Goal: Task Accomplishment & Management: Manage account settings

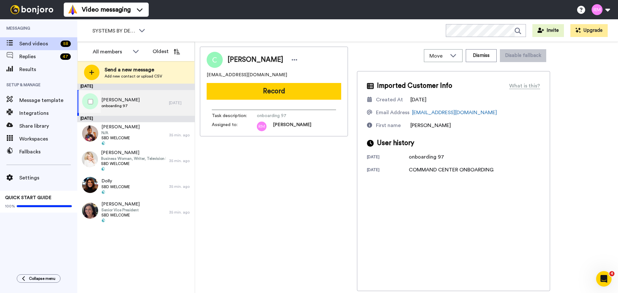
click at [138, 99] on div "Cynthia onboarding 97" at bounding box center [123, 103] width 92 height 26
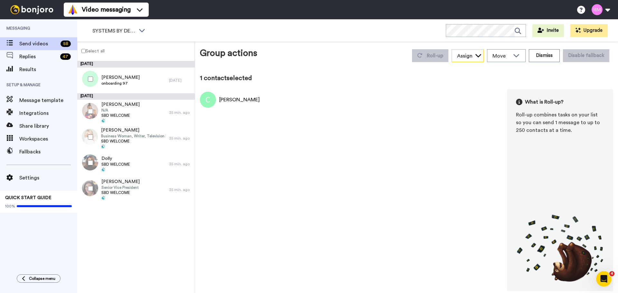
click at [470, 57] on div "Assign" at bounding box center [464, 56] width 15 height 8
click at [510, 54] on span "Move" at bounding box center [501, 56] width 17 height 8
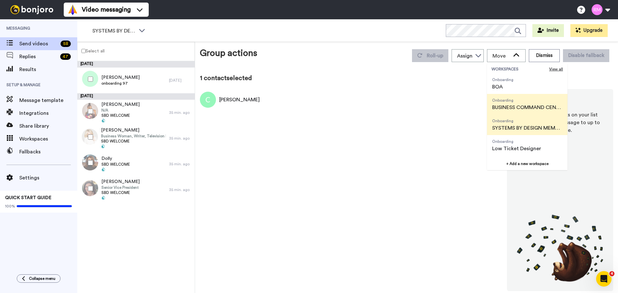
scroll to position [54, 0]
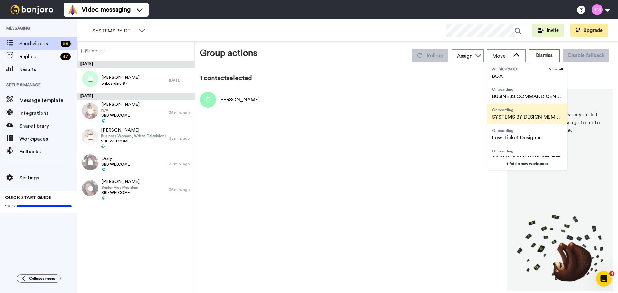
click at [512, 114] on span "SYSTEMS BY DESIGN MEMBERSHIP" at bounding box center [527, 117] width 70 height 8
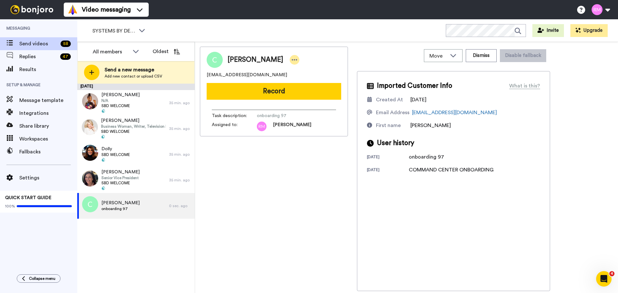
click at [292, 58] on icon at bounding box center [295, 60] width 6 height 6
click at [336, 56] on div "Cynthia" at bounding box center [274, 60] width 135 height 16
click at [290, 58] on div at bounding box center [295, 60] width 10 height 10
click at [287, 70] on li "Edit contact" at bounding box center [281, 70] width 47 height 9
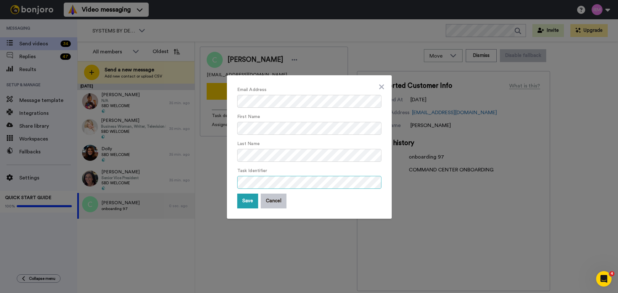
click at [234, 182] on div "Email Address First Name Last Name Task Identifier Save Cancel" at bounding box center [309, 147] width 165 height 144
click at [243, 199] on button "Save" at bounding box center [247, 201] width 21 height 15
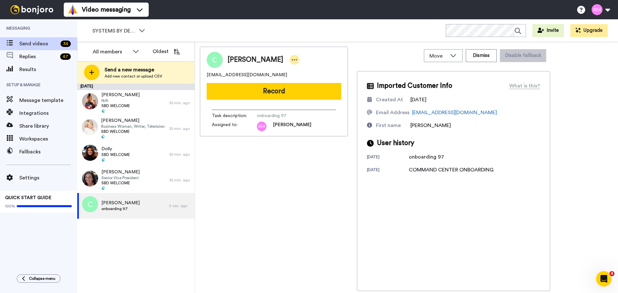
click at [292, 62] on icon at bounding box center [295, 60] width 6 height 6
click at [289, 79] on li "Assign" at bounding box center [281, 79] width 47 height 9
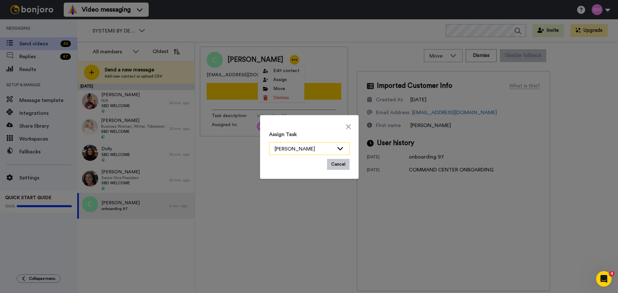
click at [337, 149] on icon at bounding box center [341, 148] width 8 height 6
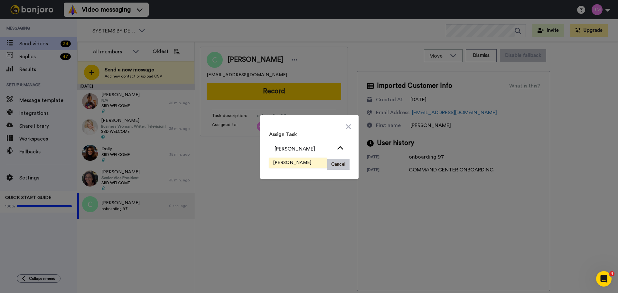
click at [287, 160] on span "Rhonda Melogy" at bounding box center [292, 163] width 46 height 6
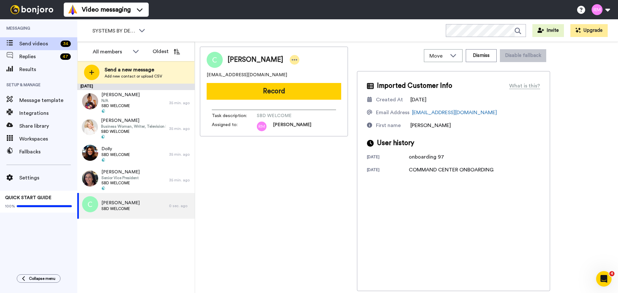
click at [292, 59] on icon at bounding box center [294, 59] width 5 height 1
click at [285, 87] on li "Move" at bounding box center [281, 88] width 47 height 9
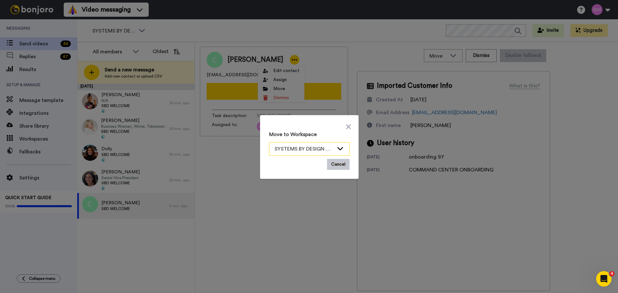
click at [339, 149] on icon at bounding box center [341, 148] width 6 height 3
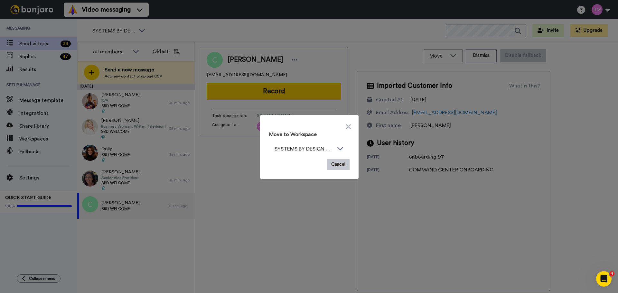
click at [219, 247] on div "Move to Workspace SYSTEMS BY DESIGN MEMBERSHIP WORKSPACES View all Onboarding G…" at bounding box center [309, 146] width 618 height 293
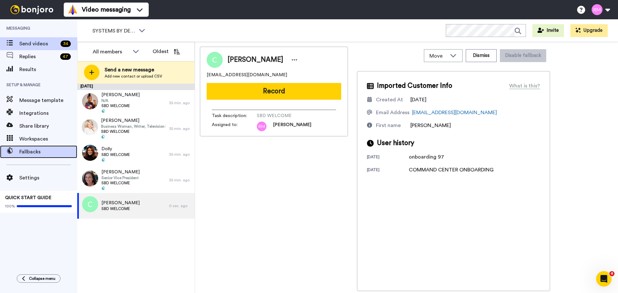
click at [35, 153] on span "Fallbacks" at bounding box center [48, 152] width 58 height 8
